Goal: Task Accomplishment & Management: Manage account settings

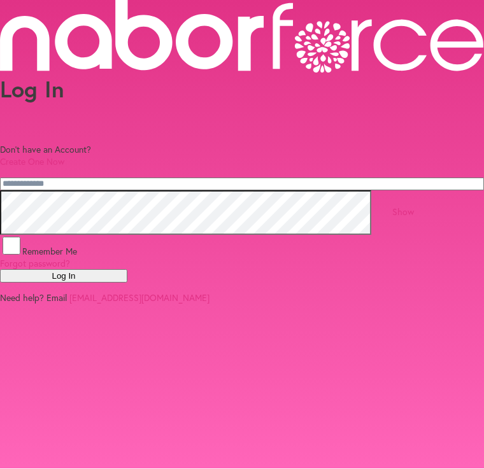
scroll to position [55, 0]
click at [62, 178] on input "email" at bounding box center [242, 184] width 484 height 13
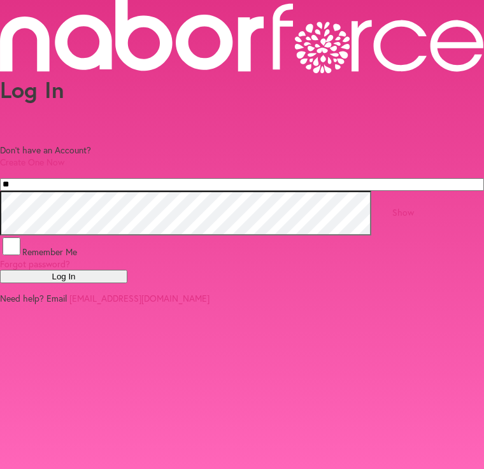
type input "*"
type input "**********"
click at [414, 218] on link "Show" at bounding box center [403, 212] width 22 height 12
click at [77, 256] on span "Remember Me" at bounding box center [49, 252] width 55 height 12
click at [412, 209] on link "Hide" at bounding box center [403, 212] width 18 height 12
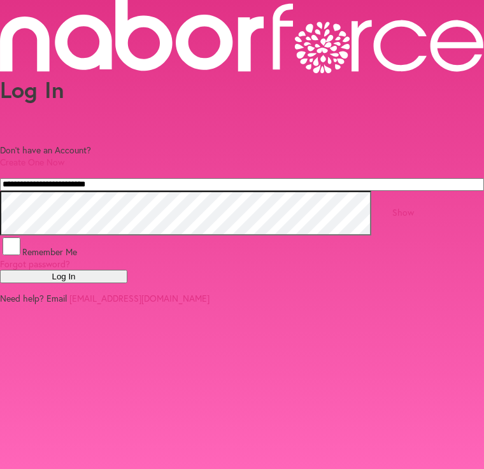
click at [127, 283] on button "Log In" at bounding box center [63, 276] width 127 height 13
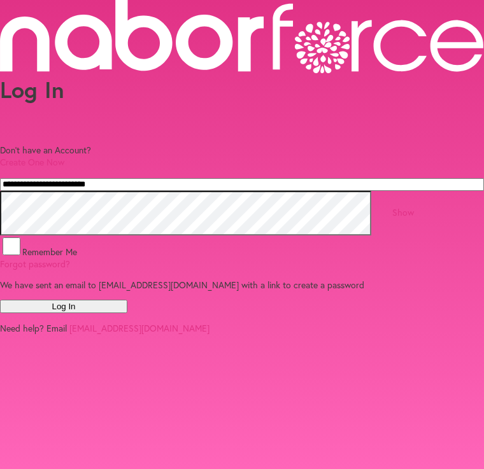
click at [127, 313] on button "Log In" at bounding box center [63, 306] width 127 height 13
click at [435, 206] on label "Show" at bounding box center [403, 220] width 64 height 29
click at [88, 258] on div "Remember Me" at bounding box center [242, 246] width 484 height 22
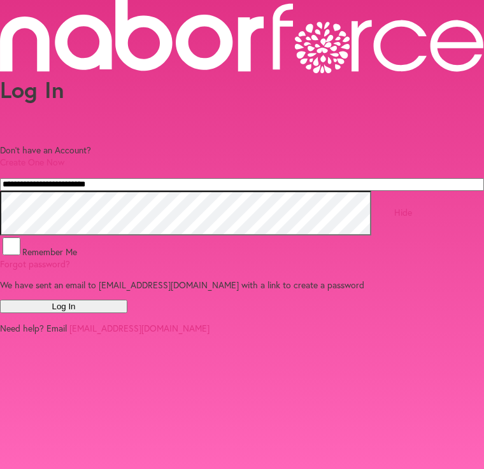
click at [77, 249] on span "Remember Me" at bounding box center [49, 252] width 55 height 12
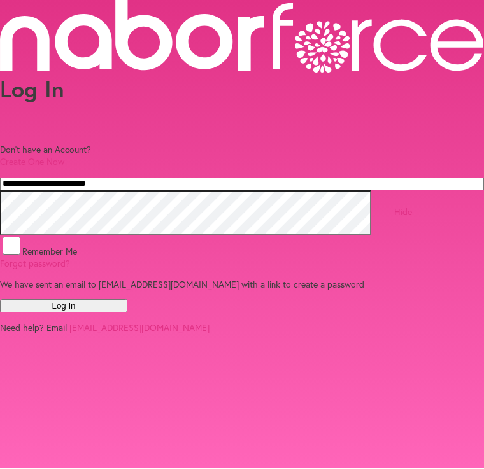
click at [127, 313] on button "Log In" at bounding box center [63, 306] width 127 height 13
